Goal: Task Accomplishment & Management: Manage account settings

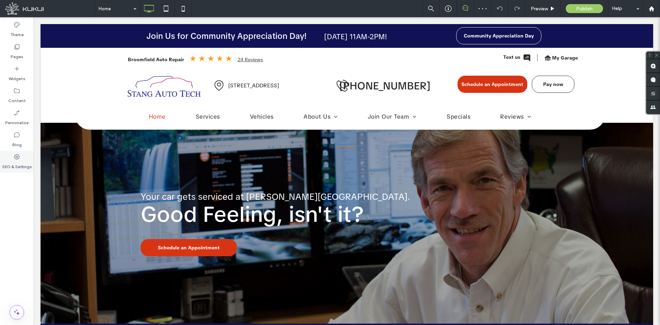
click at [13, 166] on label "SEO & Settings" at bounding box center [17, 165] width 30 height 10
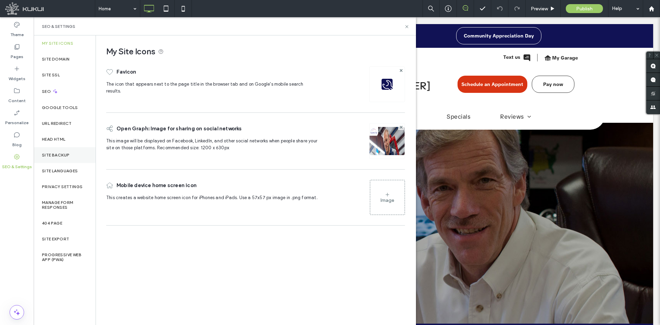
click at [47, 154] on label "Site Backup" at bounding box center [55, 155] width 27 height 5
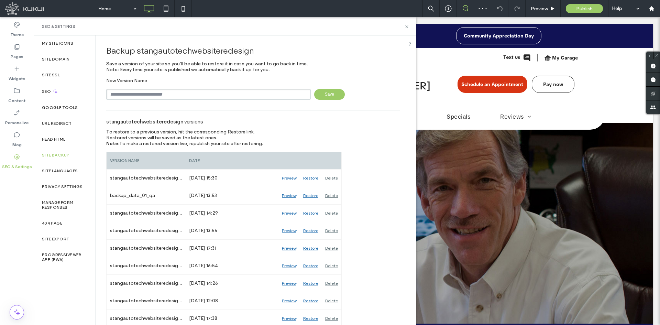
click at [162, 96] on input "text" at bounding box center [208, 94] width 204 height 11
type input "**********"
click at [314, 91] on span "Save" at bounding box center [329, 94] width 31 height 11
click at [542, 7] on span "Preview" at bounding box center [539, 9] width 17 height 6
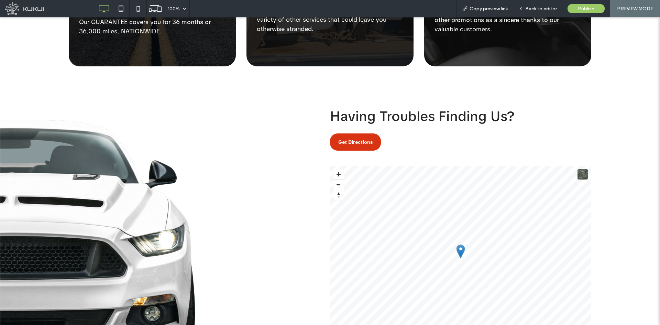
scroll to position [1570, 0]
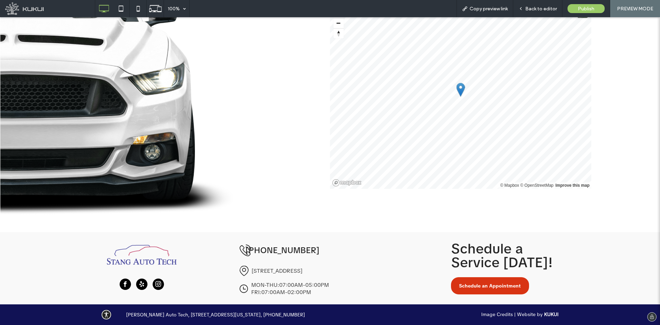
click at [492, 316] on link "Image Credits" at bounding box center [497, 314] width 32 height 6
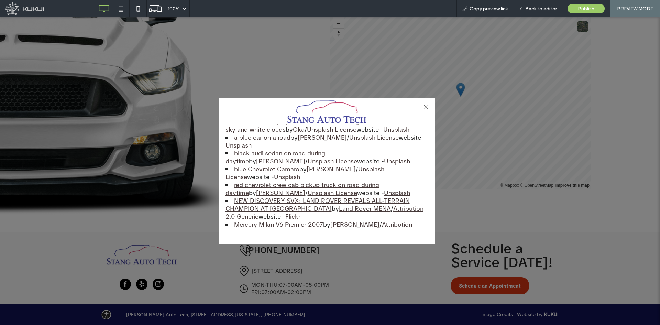
scroll to position [412, 0]
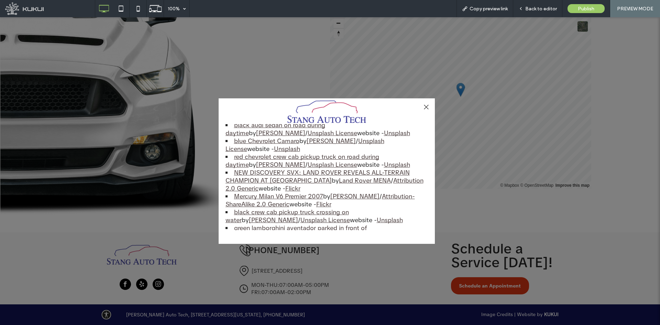
click at [428, 105] on div at bounding box center [425, 106] width 9 height 9
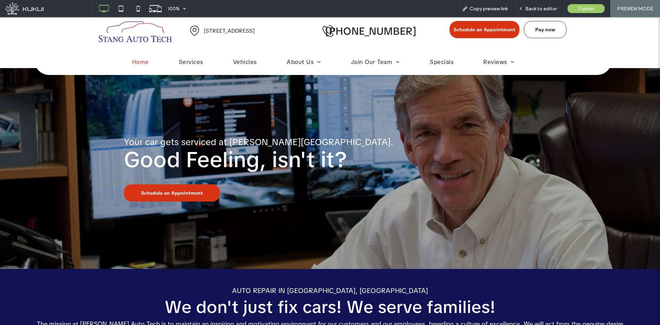
scroll to position [0, 0]
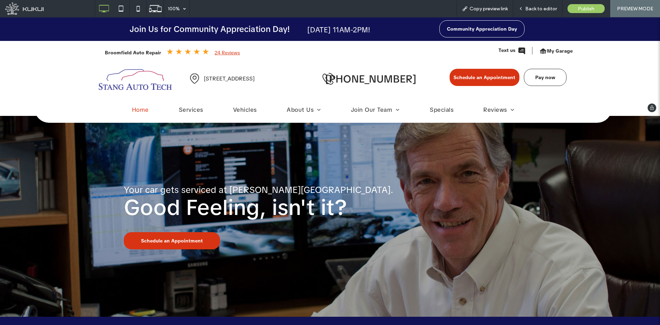
click at [216, 52] on link "24 Reviews" at bounding box center [226, 52] width 25 height 6
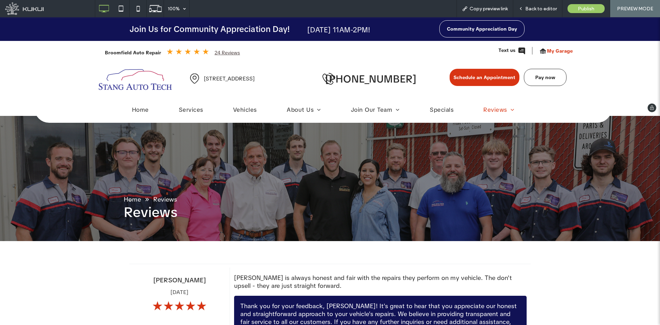
click at [556, 53] on span "My Garage" at bounding box center [560, 50] width 26 height 13
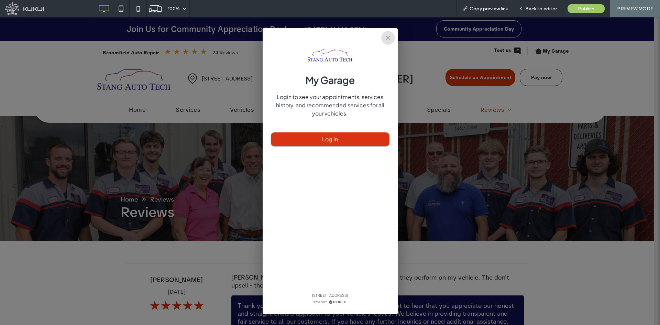
click at [388, 38] on icon "close" at bounding box center [388, 37] width 5 height 5
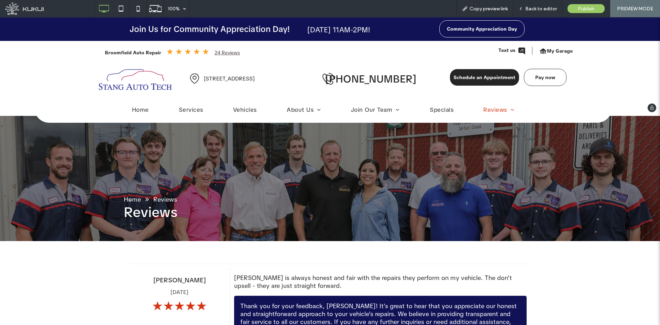
click at [469, 80] on span "Schedule an Appointment" at bounding box center [484, 77] width 62 height 13
click at [125, 80] on img at bounding box center [135, 79] width 73 height 21
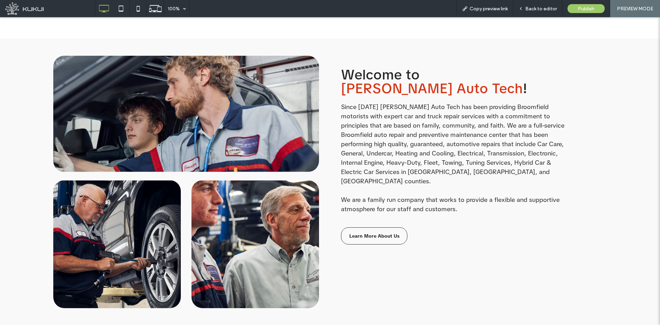
scroll to position [550, 0]
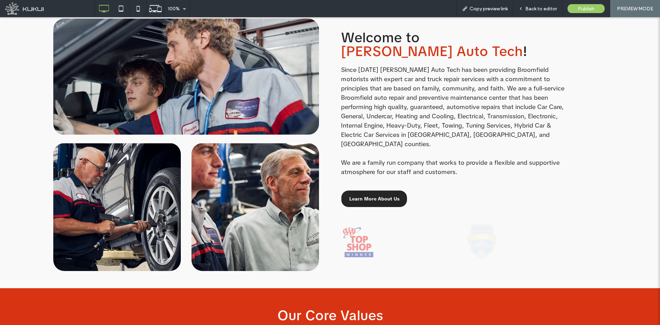
click at [376, 196] on span "Learn More About Us" at bounding box center [374, 199] width 50 height 6
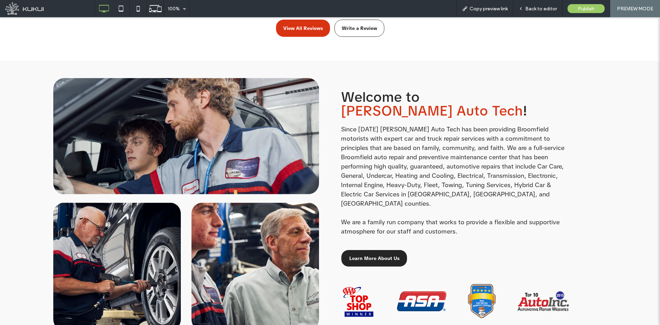
scroll to position [515, 0]
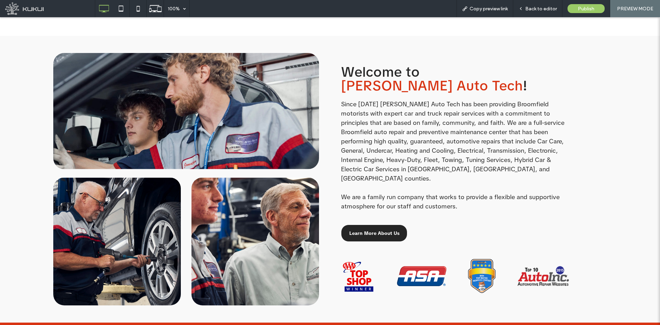
click at [368, 224] on link "Learn More About Us" at bounding box center [374, 232] width 66 height 17
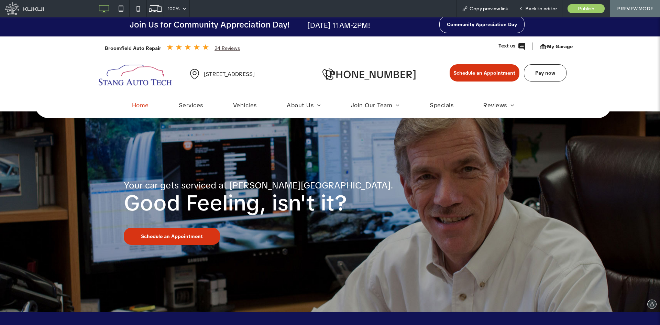
scroll to position [0, 0]
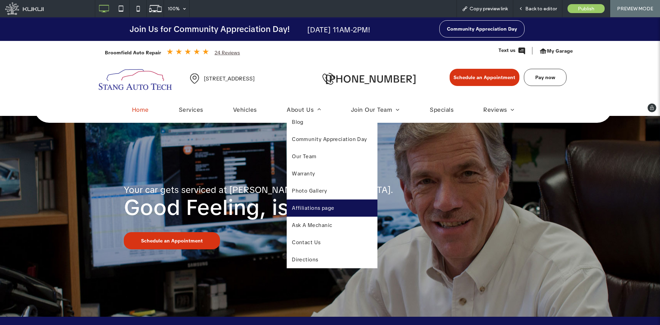
click at [325, 205] on span "Affiliations page" at bounding box center [313, 207] width 43 height 7
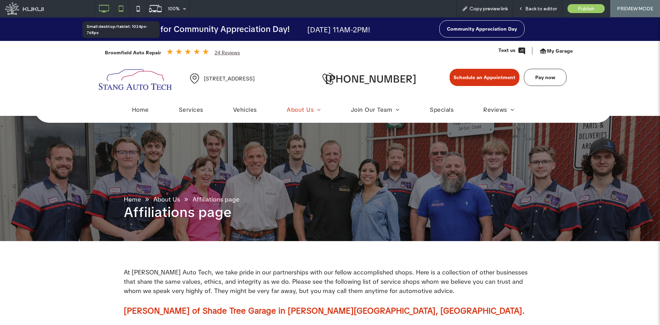
click at [123, 5] on icon at bounding box center [121, 9] width 14 height 14
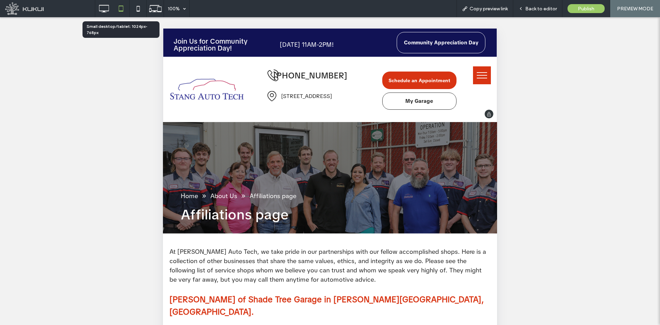
click at [190, 79] on img at bounding box center [207, 89] width 74 height 21
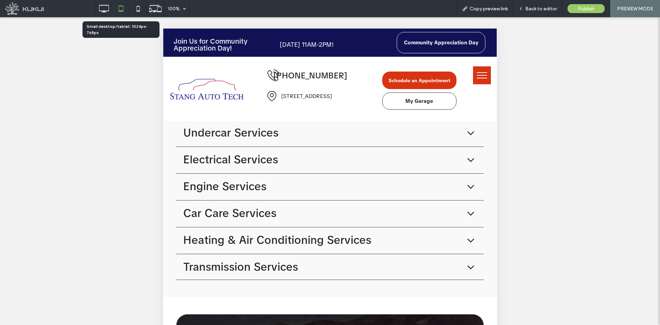
scroll to position [997, 0]
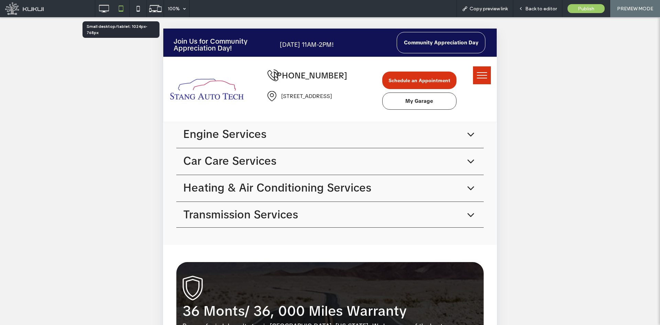
click at [465, 209] on icon at bounding box center [471, 215] width 12 height 12
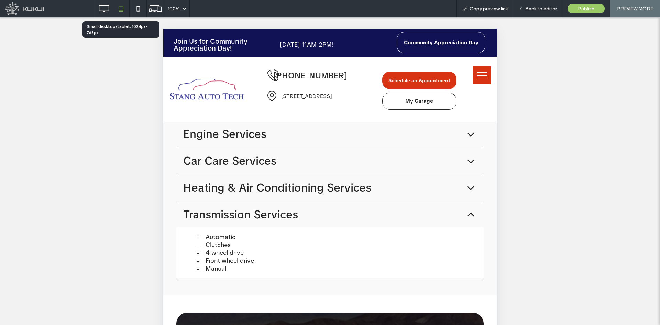
click at [465, 209] on icon at bounding box center [471, 215] width 12 height 12
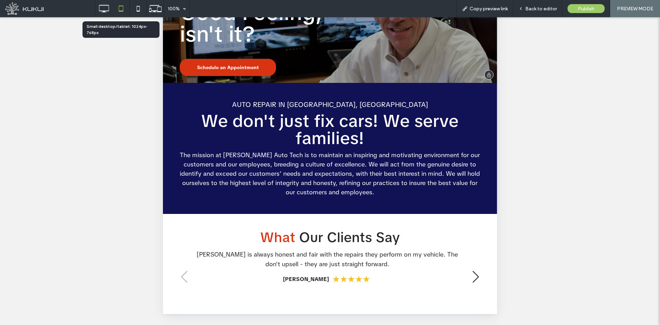
scroll to position [0, 0]
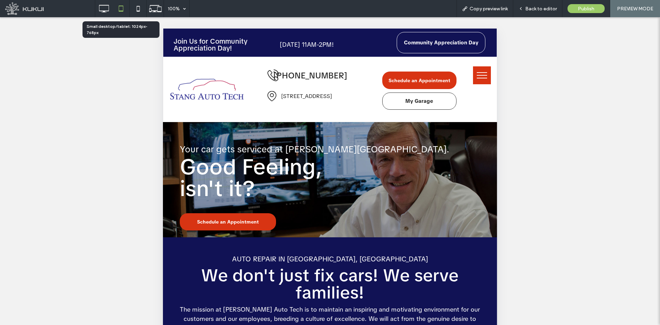
click at [475, 73] on button "menu" at bounding box center [482, 75] width 18 height 18
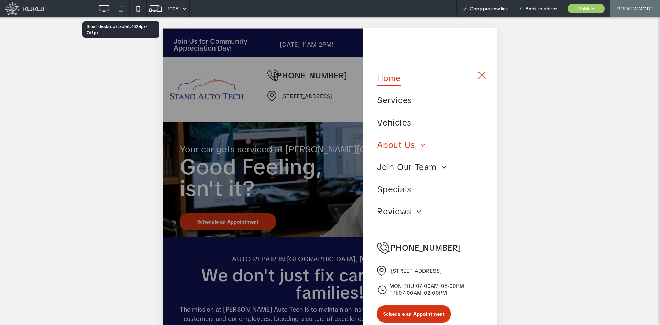
click at [423, 144] on span at bounding box center [420, 145] width 11 height 8
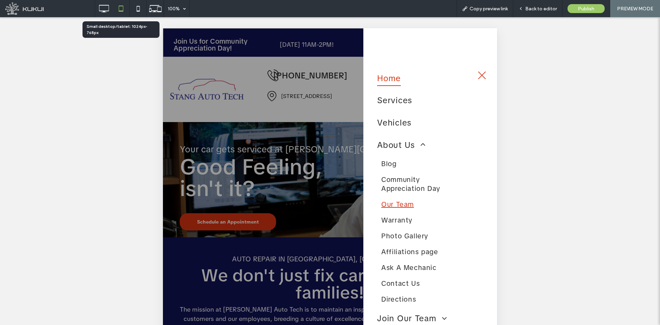
click at [408, 203] on span "Our Team" at bounding box center [397, 204] width 33 height 9
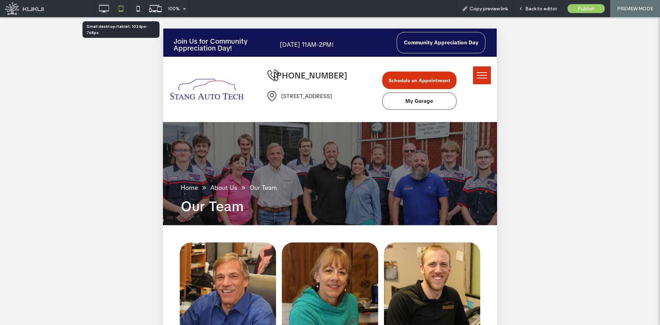
scroll to position [137, 0]
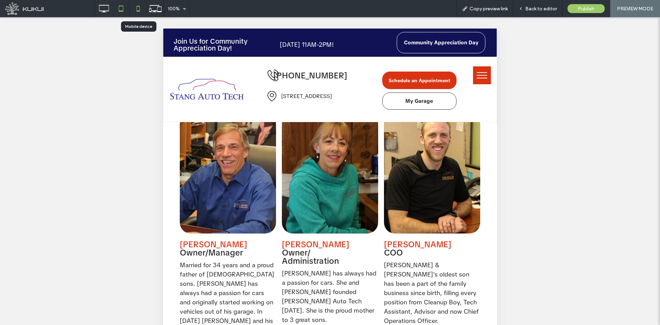
click at [141, 14] on icon at bounding box center [138, 9] width 14 height 14
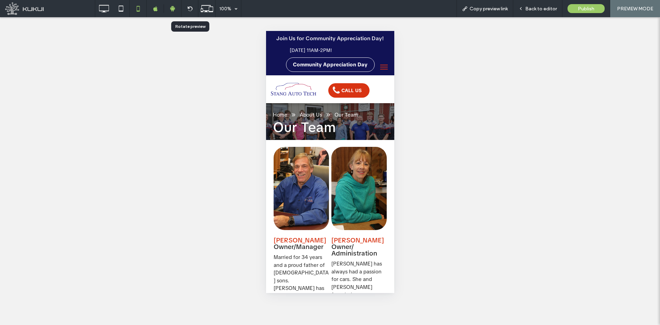
scroll to position [0, 0]
click at [175, 10] on icon at bounding box center [172, 8] width 6 height 6
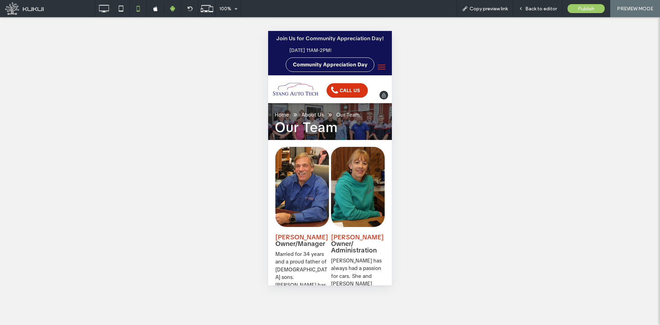
click at [297, 94] on img at bounding box center [295, 89] width 45 height 13
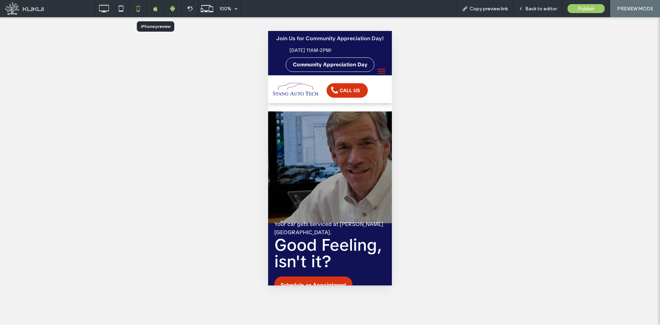
click at [151, 10] on div at bounding box center [155, 8] width 17 height 5
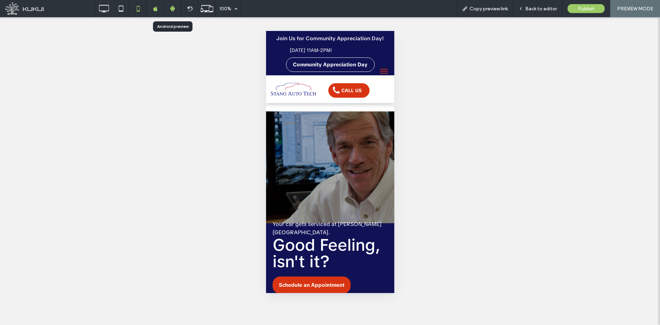
click at [174, 9] on icon at bounding box center [172, 8] width 6 height 6
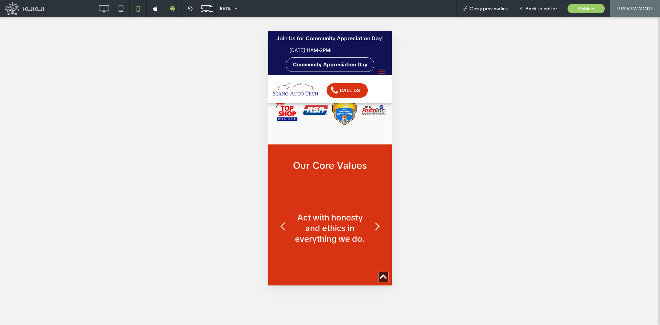
scroll to position [928, 0]
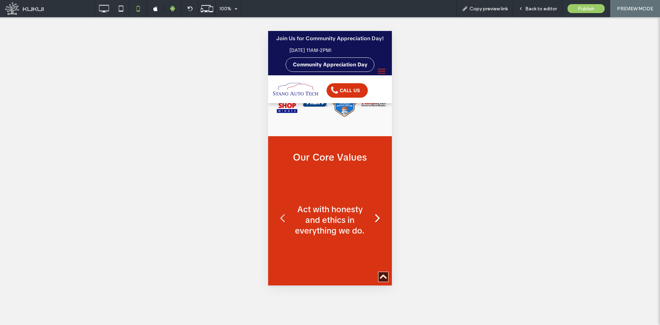
click at [372, 210] on link at bounding box center [377, 217] width 14 height 14
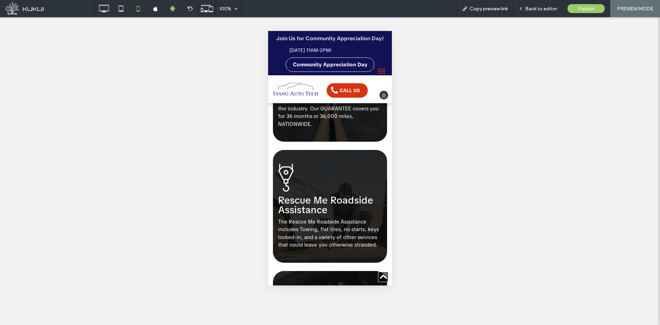
scroll to position [1512, 0]
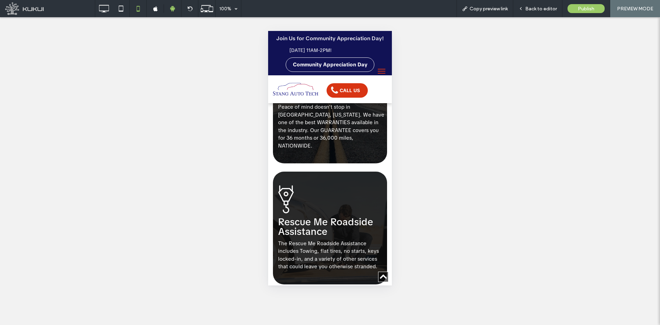
click at [378, 73] on span "menu" at bounding box center [382, 73] width 8 height 1
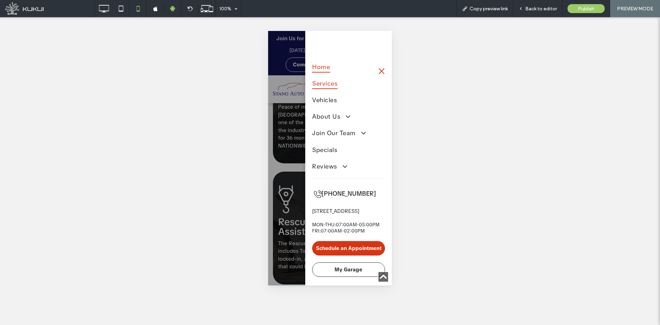
click at [328, 86] on span "Services" at bounding box center [324, 83] width 25 height 12
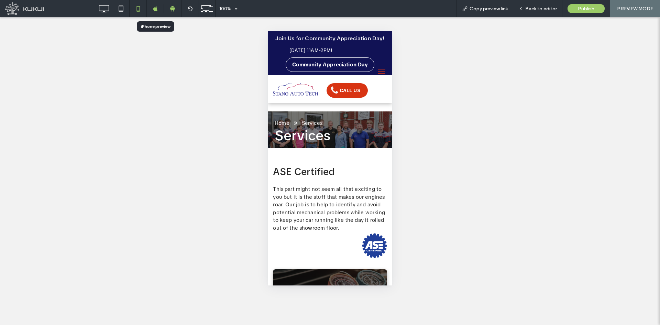
click at [154, 8] on icon at bounding box center [155, 8] width 5 height 5
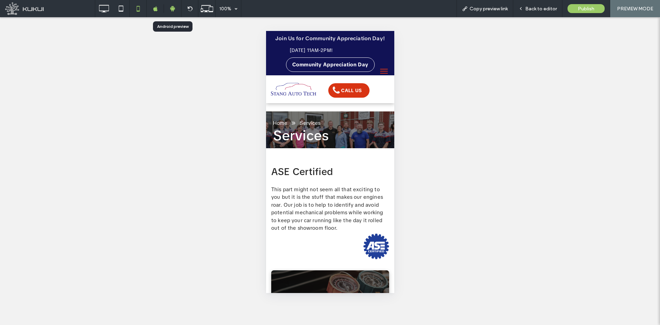
click at [172, 8] on icon at bounding box center [172, 8] width 6 height 6
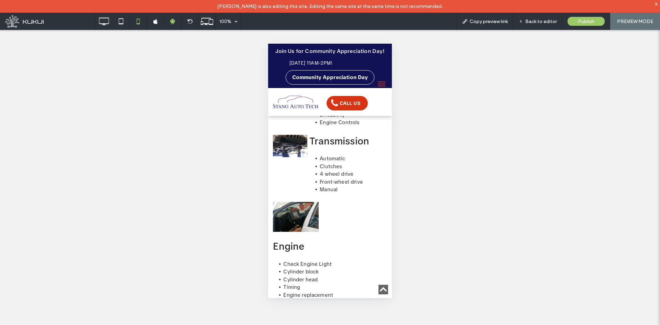
scroll to position [3475, 0]
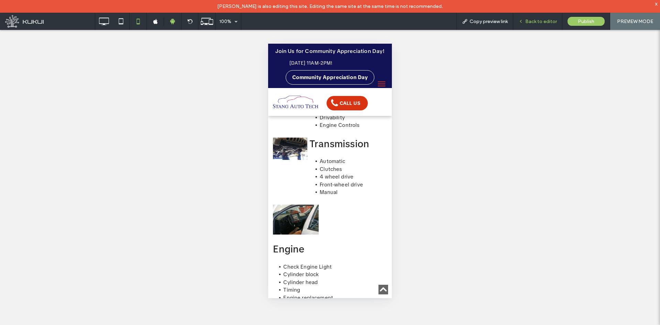
click at [539, 20] on span "Back to editor" at bounding box center [541, 22] width 32 height 6
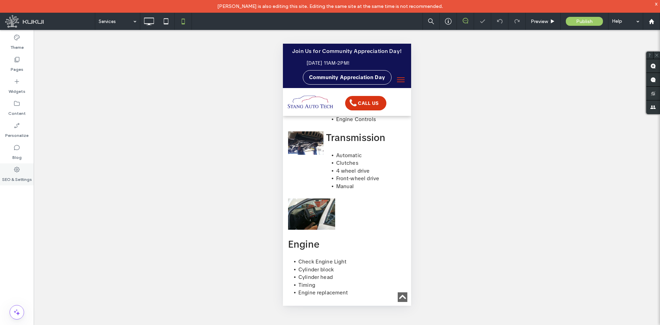
click at [16, 167] on use at bounding box center [16, 169] width 5 height 5
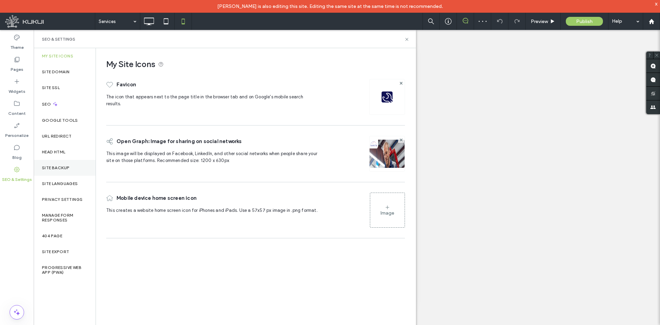
click at [63, 170] on div "Site Backup" at bounding box center [65, 168] width 62 height 16
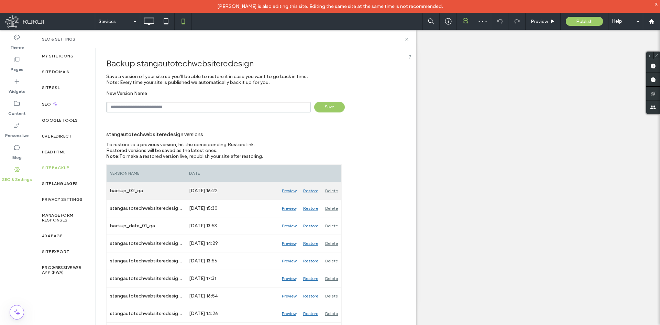
click at [307, 191] on div "Restore" at bounding box center [311, 190] width 22 height 17
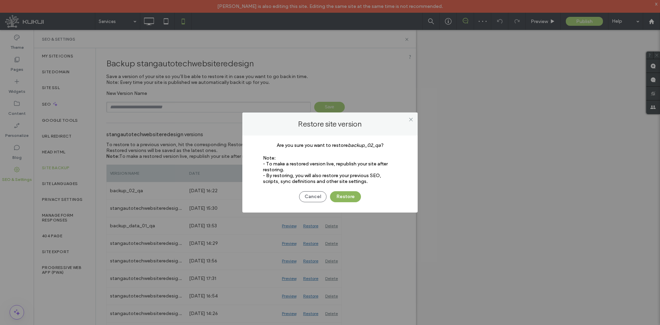
click at [339, 200] on button "Restore" at bounding box center [345, 196] width 31 height 11
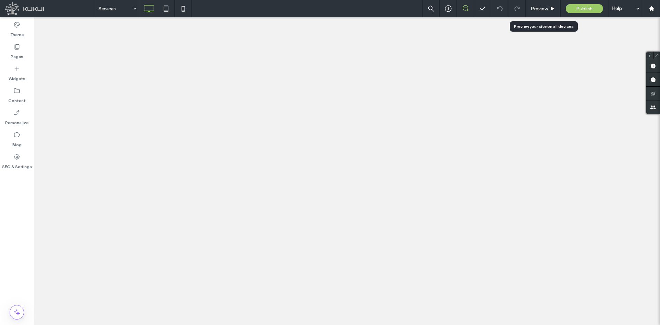
click at [537, 9] on span "Preview" at bounding box center [539, 9] width 17 height 6
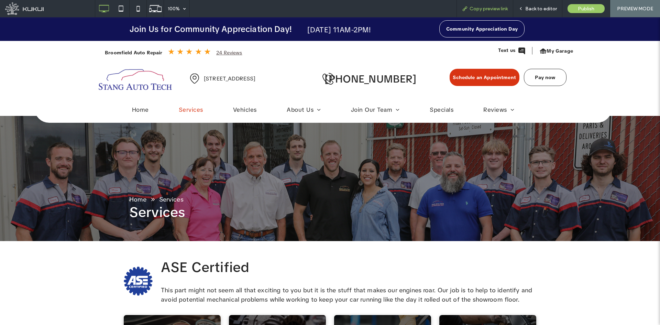
click at [489, 6] on span "Copy preview link" at bounding box center [488, 9] width 38 height 6
